Goal: Task Accomplishment & Management: Use online tool/utility

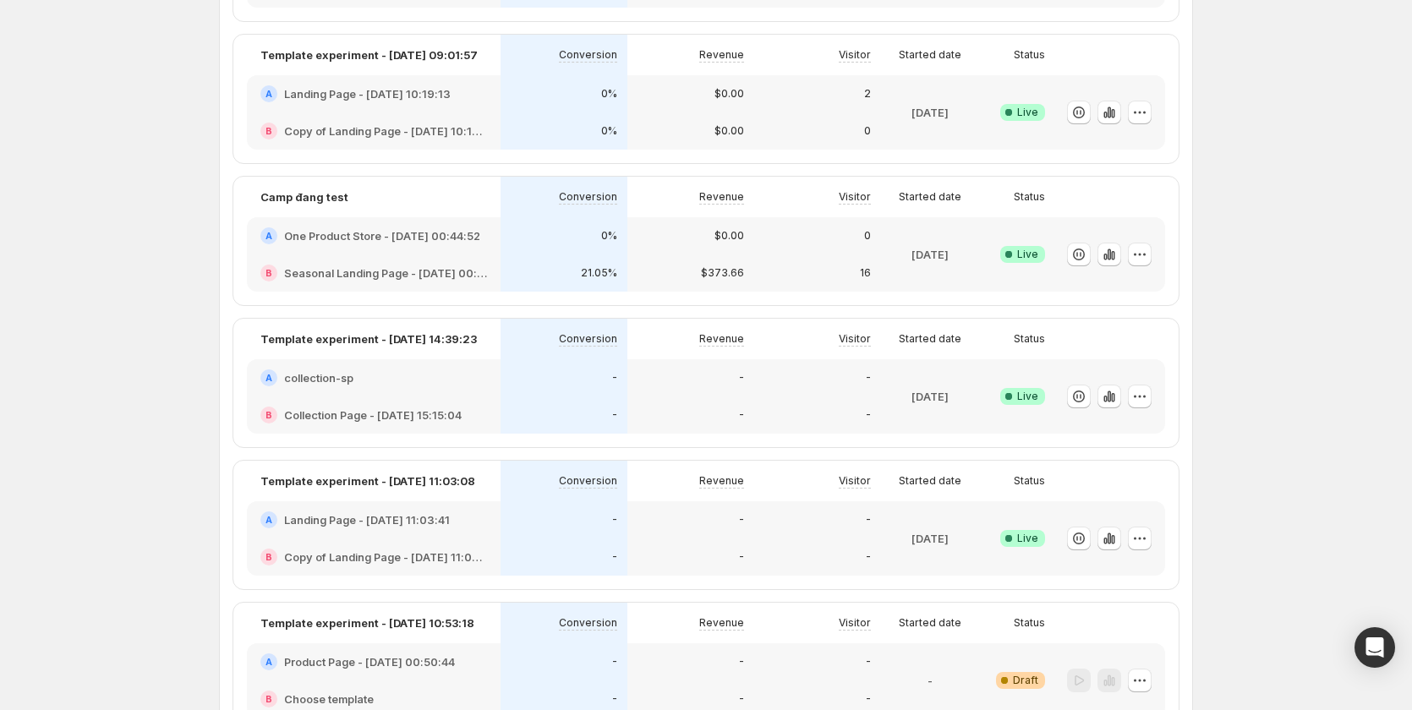
scroll to position [254, 0]
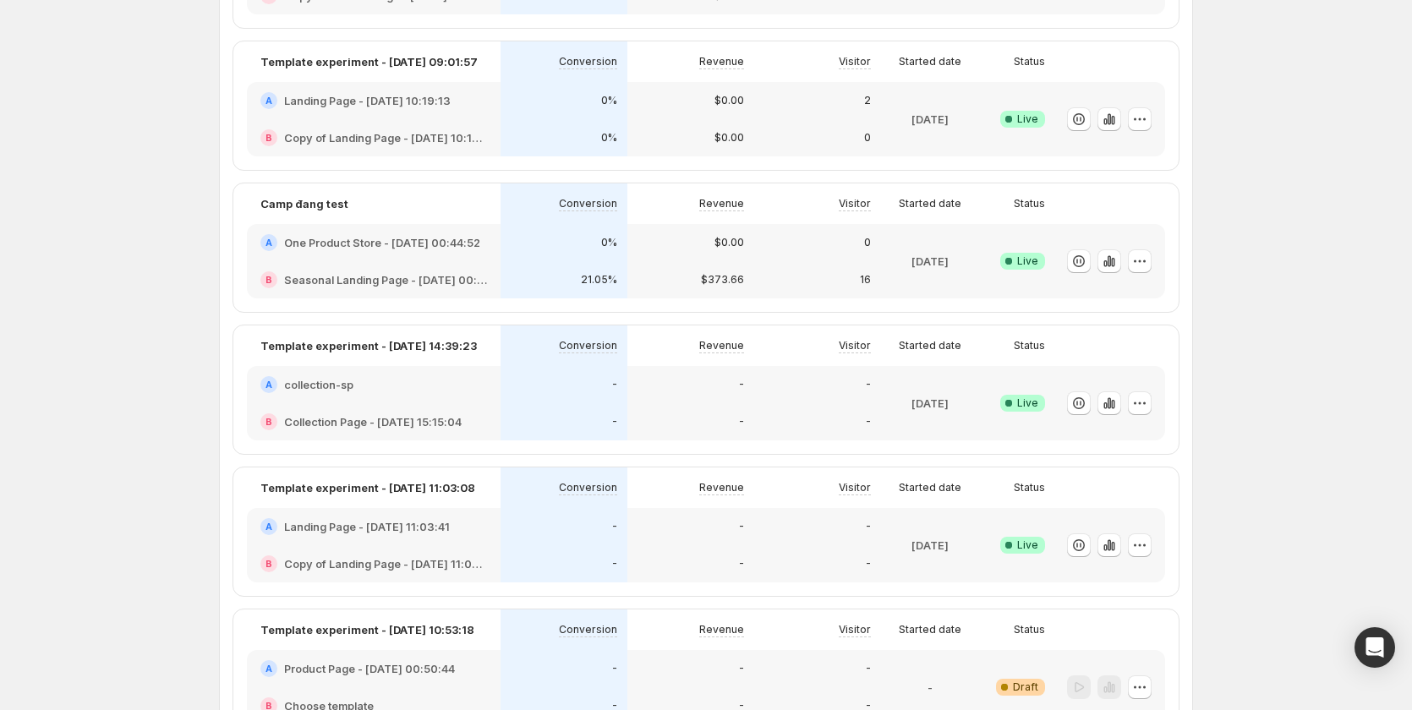
click at [426, 254] on div "A One Product Store - [DATE] 00:44:52" at bounding box center [374, 242] width 254 height 37
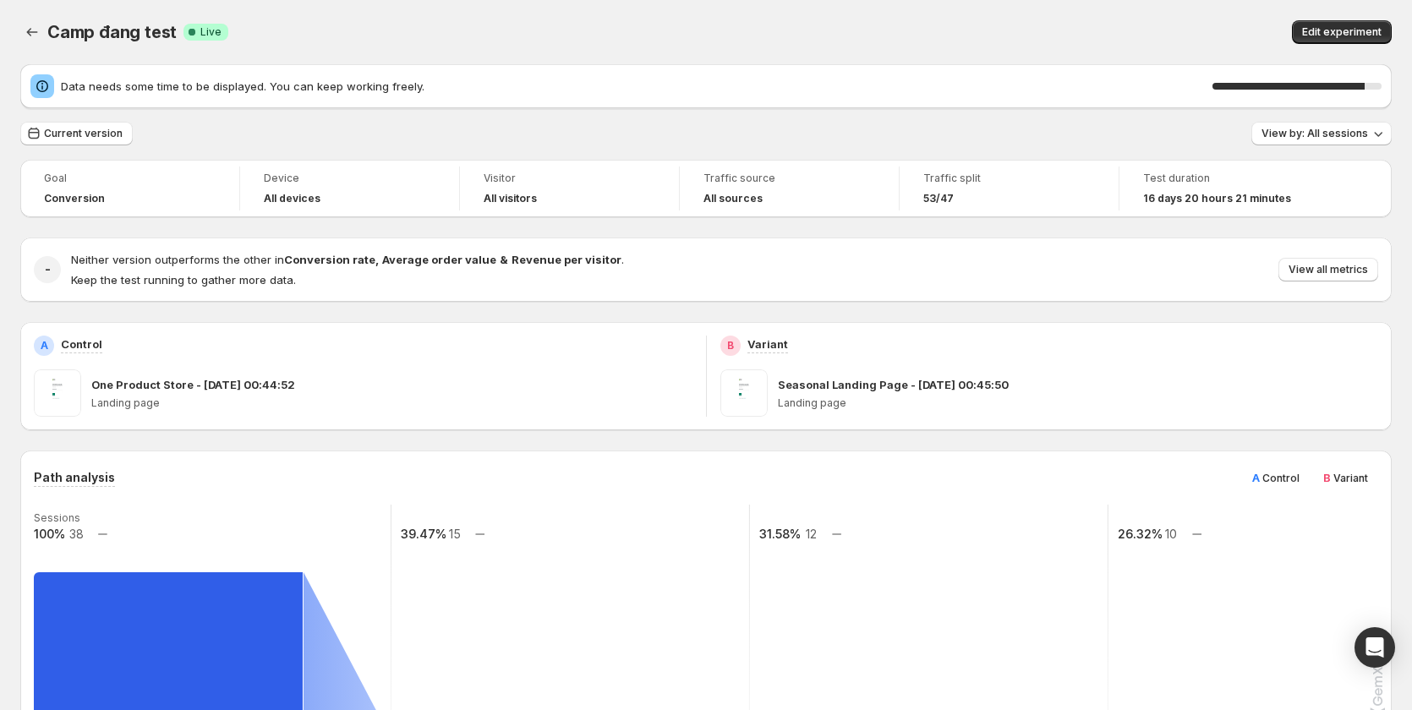
click at [1331, 479] on span "B" at bounding box center [1327, 478] width 8 height 14
click at [1310, 481] on div "A Control" at bounding box center [1276, 477] width 68 height 27
click at [1331, 482] on span "B" at bounding box center [1327, 478] width 8 height 14
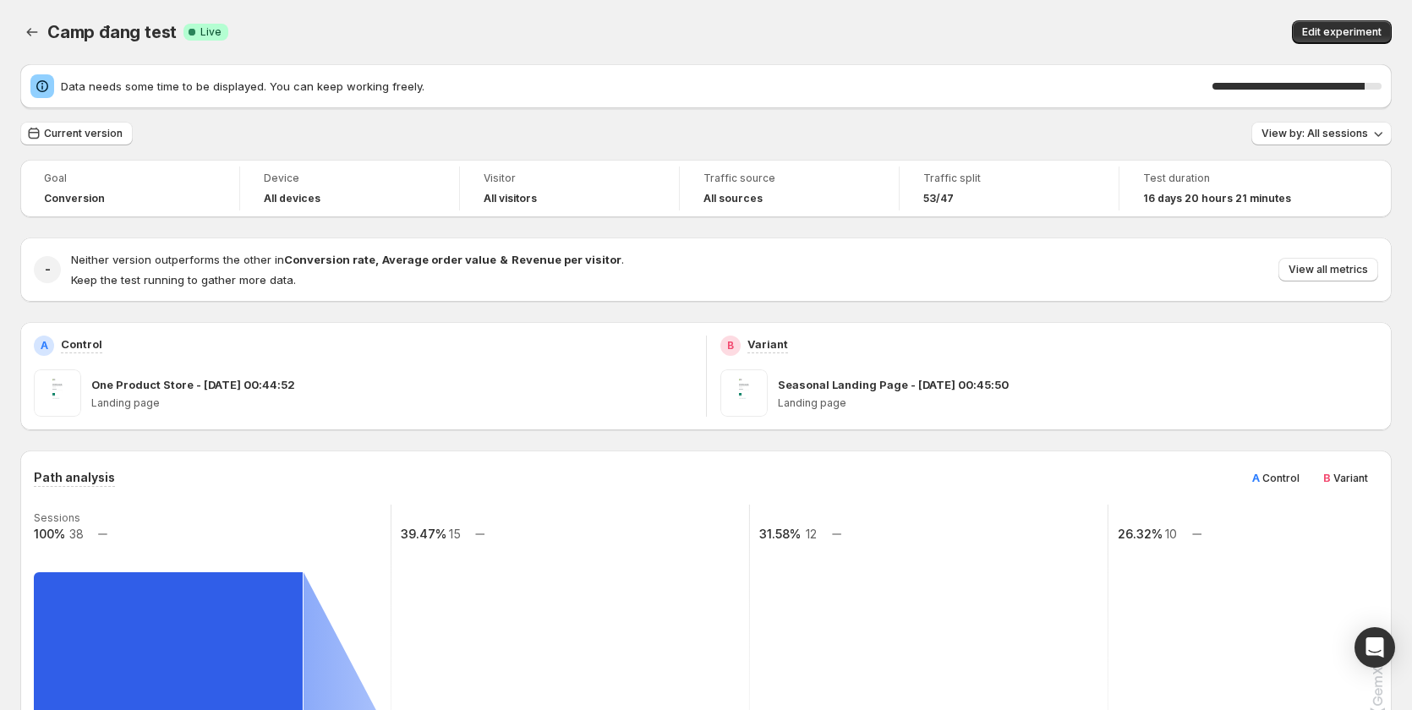
drag, startPoint x: 1222, startPoint y: 488, endPoint x: 1318, endPoint y: 488, distance: 96.4
click at [1223, 488] on div "Path analysis A Control B Variant" at bounding box center [706, 477] width 1344 height 27
click at [1323, 488] on div "B Variant" at bounding box center [1345, 477] width 65 height 27
click at [1257, 496] on div "Path analysis A Control B Variant Sessions 100% 38 39.47% 15 31.58% 12 26.32% 1…" at bounding box center [706, 673] width 1344 height 419
click at [1392, 499] on div "Path analysis A Control B Variant Sessions 100% 38 39.47% 15 31.58% 12 26.32% 1…" at bounding box center [705, 674] width 1371 height 446
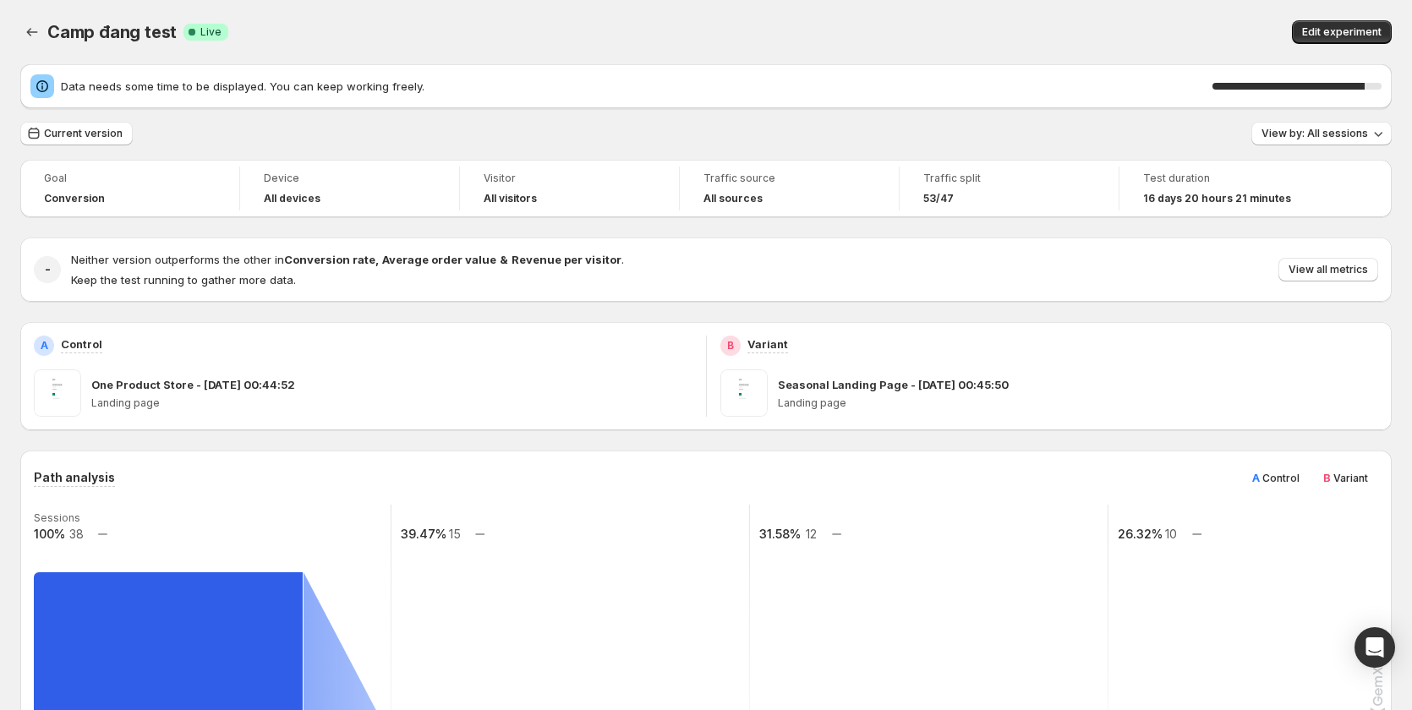
click at [1269, 501] on div "Path analysis A Control B Variant Sessions 100% 38 39.47% 15 31.58% 12 26.32% 1…" at bounding box center [706, 673] width 1344 height 419
click at [1378, 501] on div "Path analysis A Control B Variant Sessions 100% 38 39.47% 15 31.58% 12 26.32% 1…" at bounding box center [706, 673] width 1344 height 419
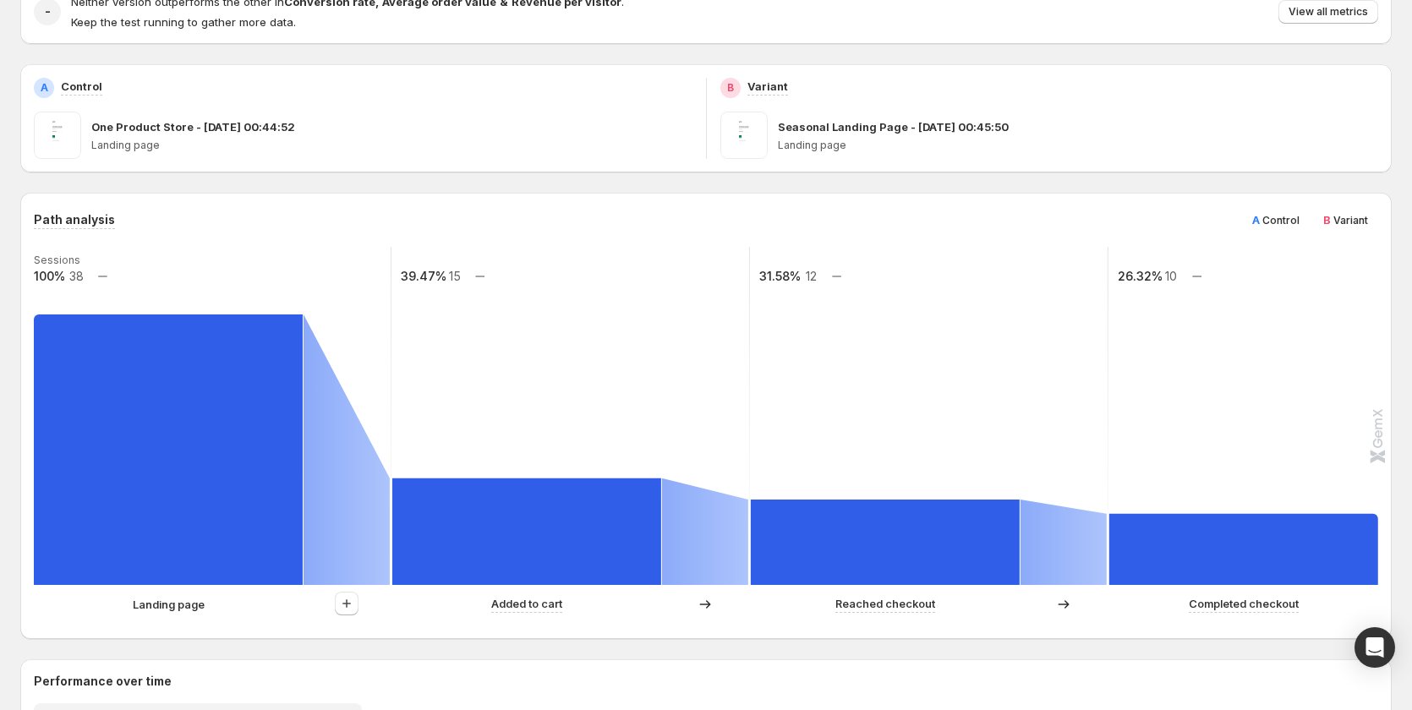
scroll to position [254, 0]
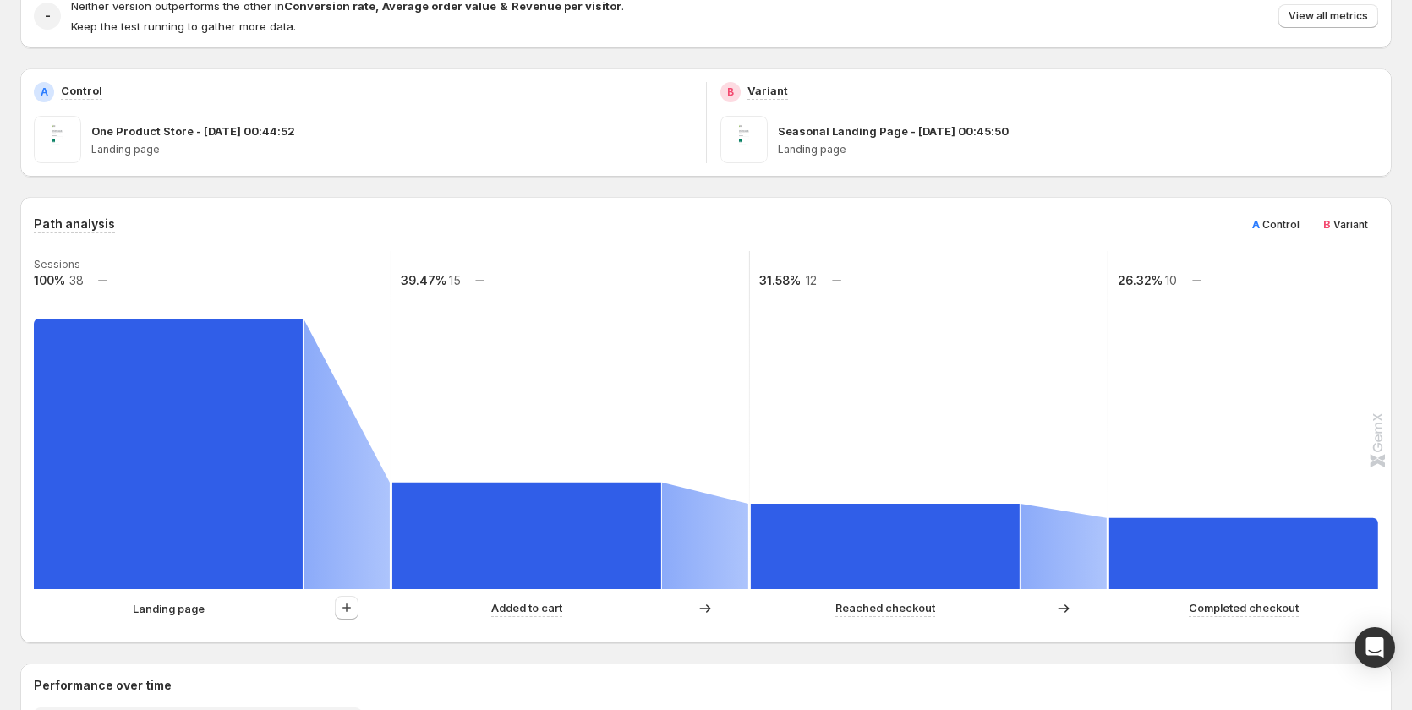
click at [1285, 224] on span "Control" at bounding box center [1280, 224] width 37 height 13
click at [1341, 220] on span "Variant" at bounding box center [1350, 224] width 35 height 13
click at [1299, 230] on span "Control" at bounding box center [1280, 224] width 37 height 13
click at [1299, 229] on span "Control" at bounding box center [1280, 224] width 37 height 13
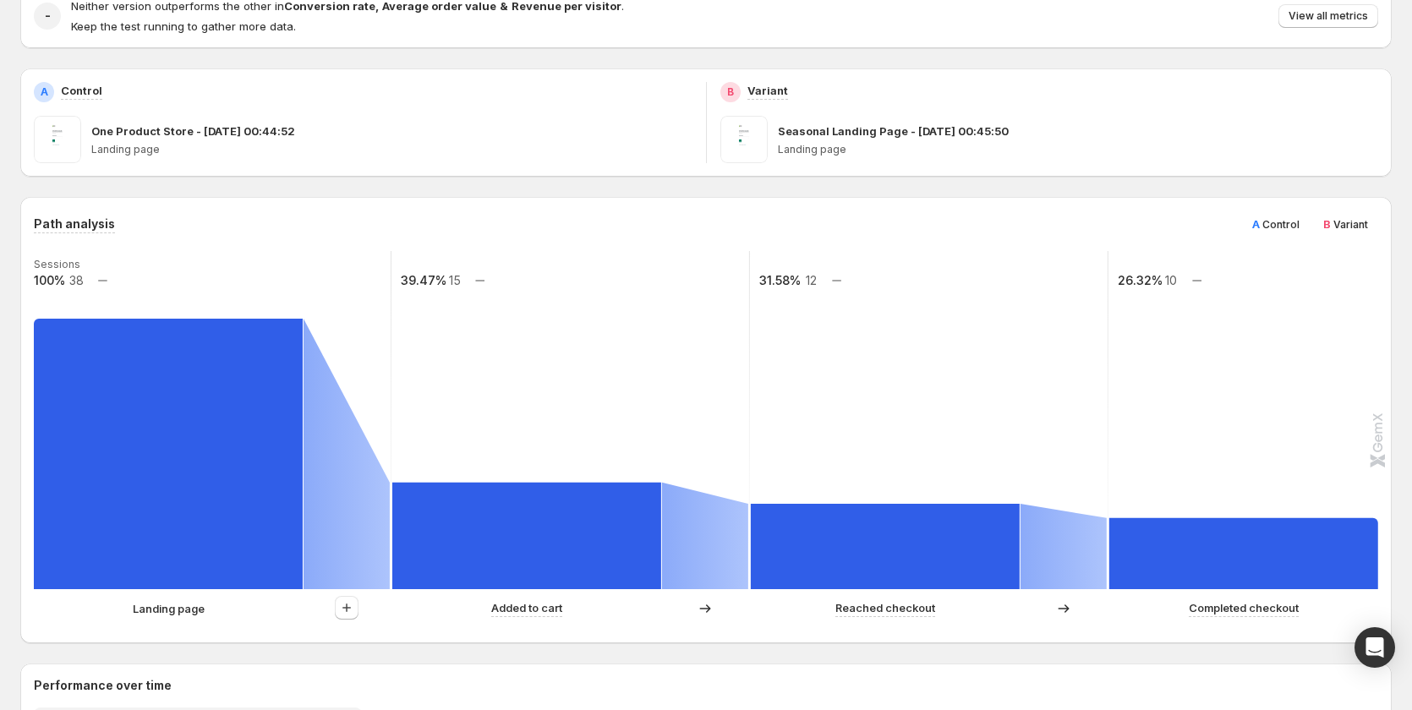
click at [1378, 229] on div "B Variant" at bounding box center [1345, 224] width 65 height 27
